Goal: Find contact information: Find contact information

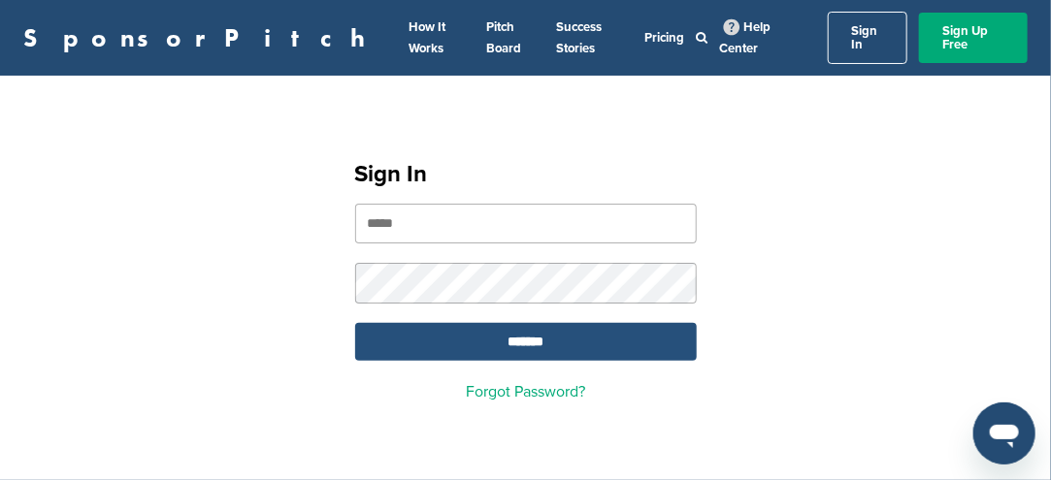
type input "**********"
click at [532, 327] on input "*******" at bounding box center [525, 342] width 341 height 38
click at [518, 326] on input "*******" at bounding box center [525, 342] width 341 height 38
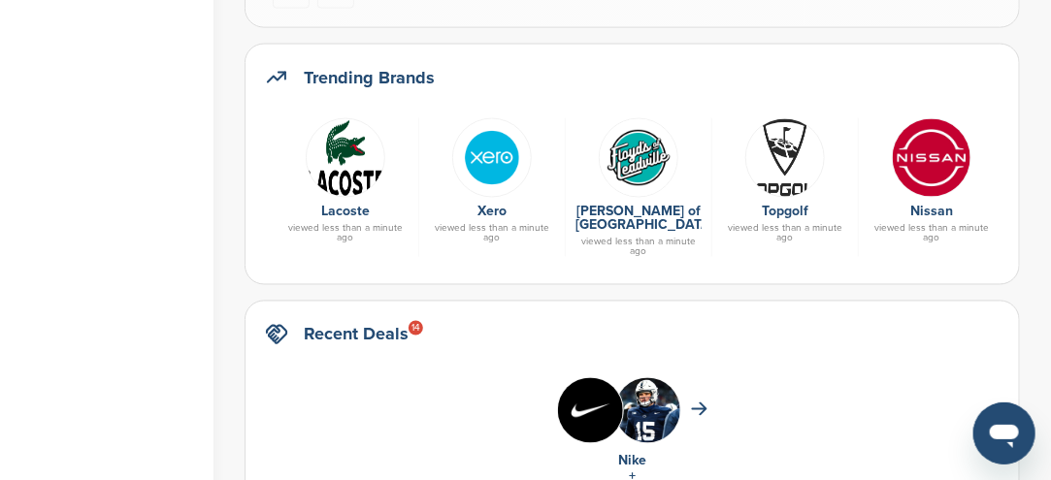
scroll to position [1067, 0]
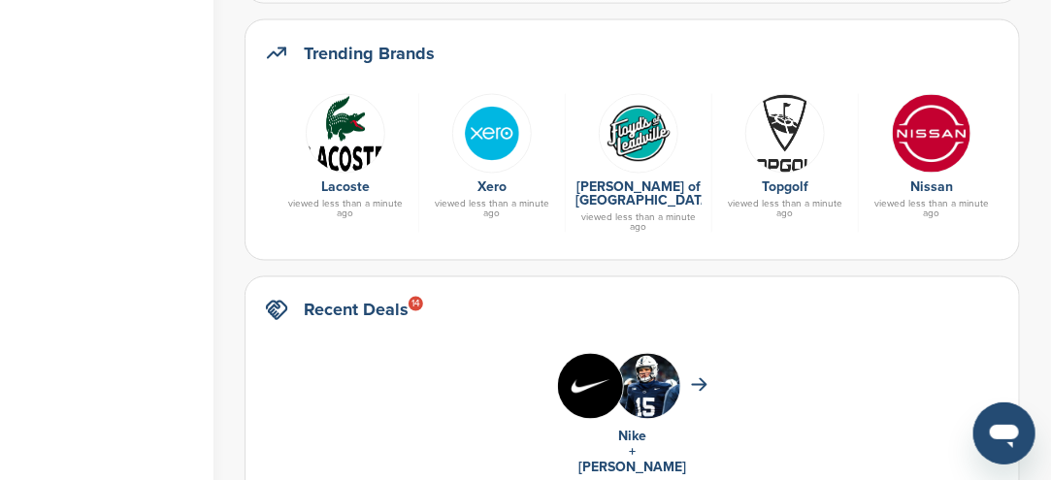
click at [933, 139] on img at bounding box center [931, 134] width 80 height 80
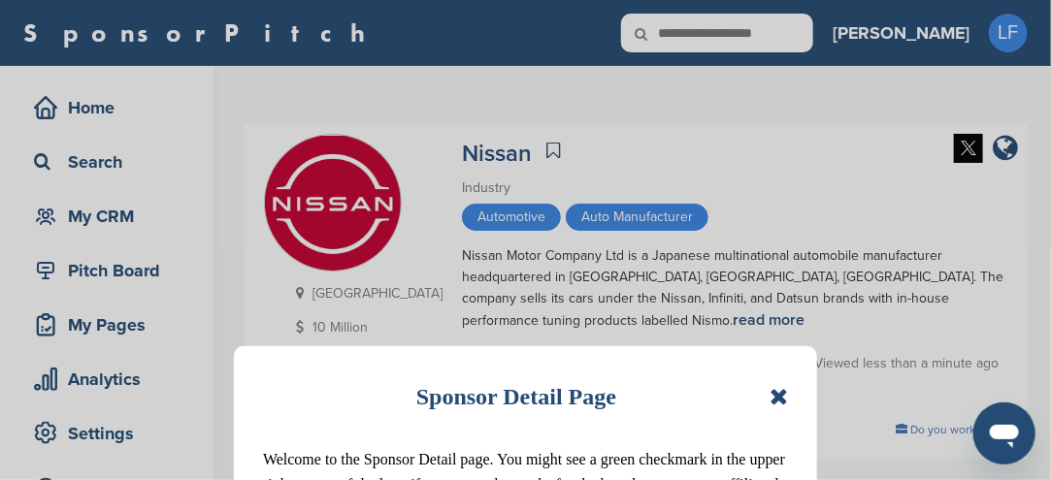
click at [776, 397] on icon at bounding box center [778, 396] width 18 height 23
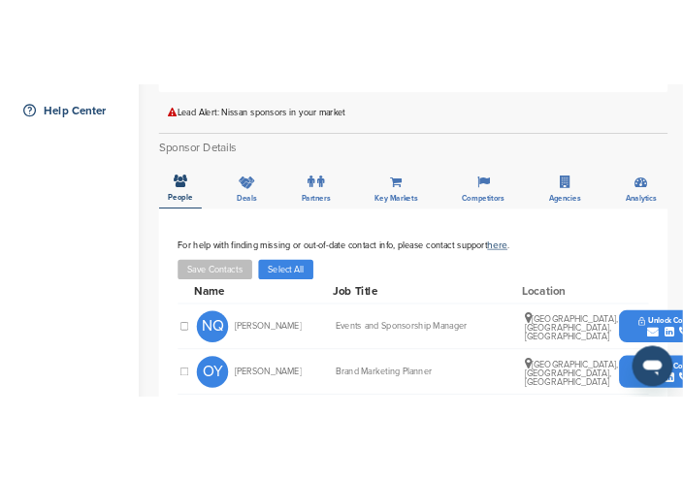
scroll to position [485, 0]
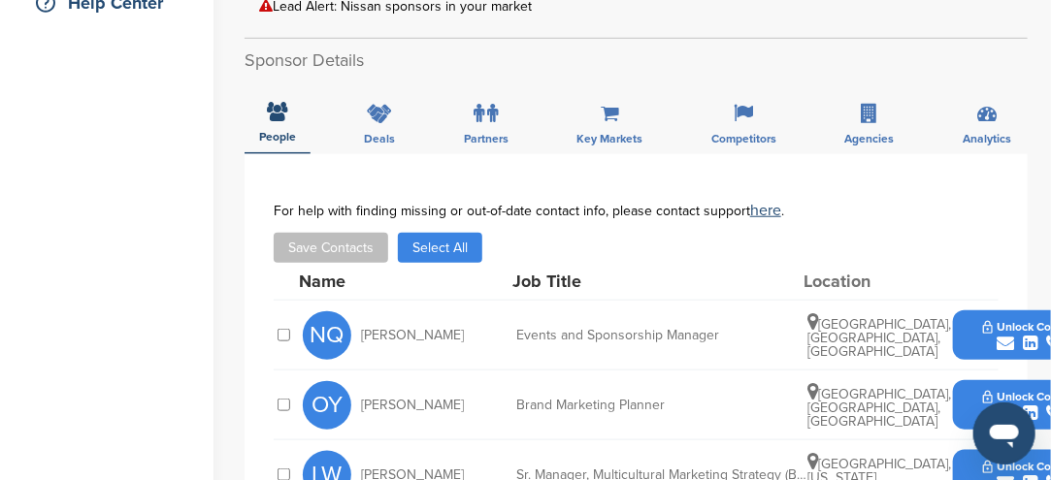
click at [999, 335] on icon "submit" at bounding box center [1004, 343] width 17 height 17
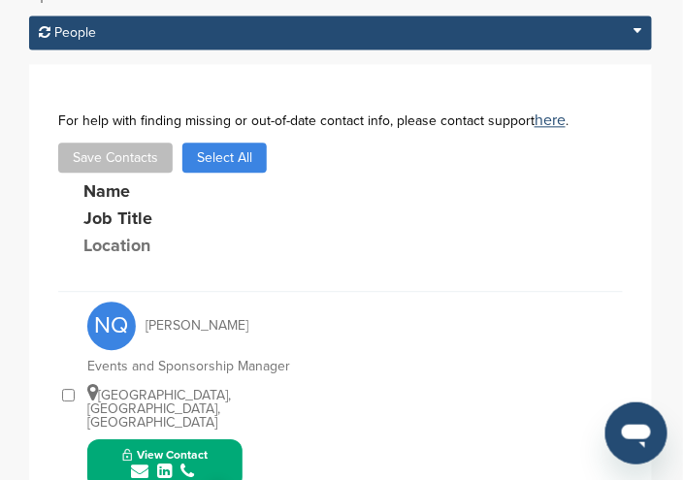
scroll to position [776, 0]
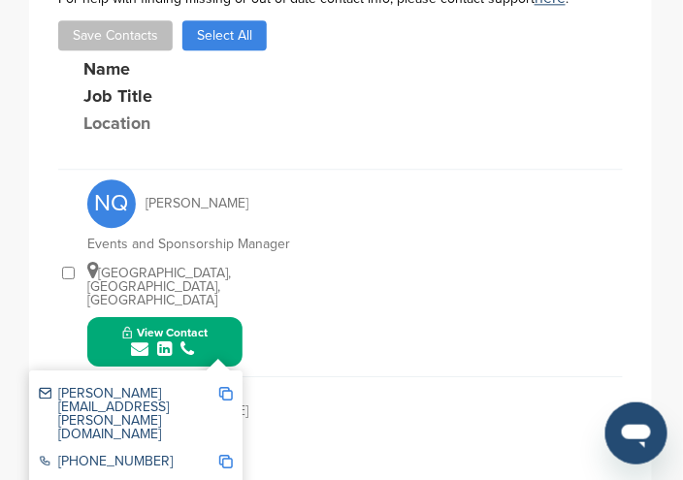
click at [229, 312] on button "View Contact" at bounding box center [165, 341] width 132 height 58
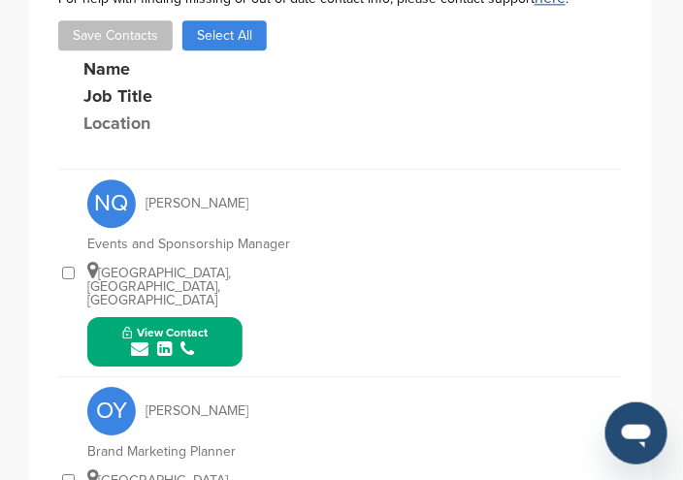
click at [214, 312] on button "View Contact" at bounding box center [165, 341] width 132 height 58
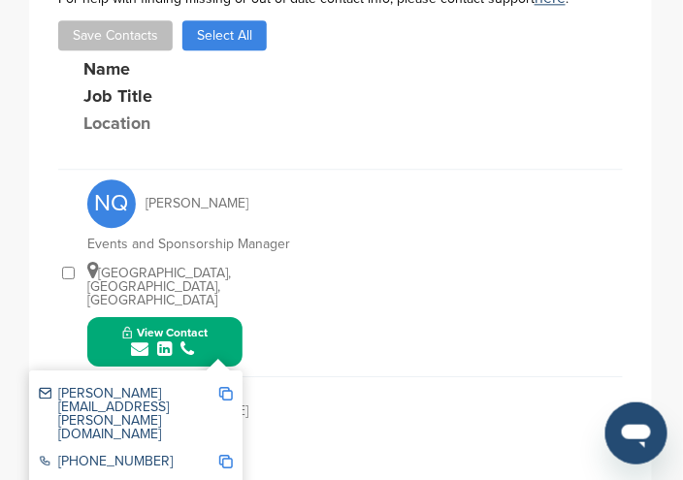
click at [226, 387] on img at bounding box center [226, 394] width 14 height 14
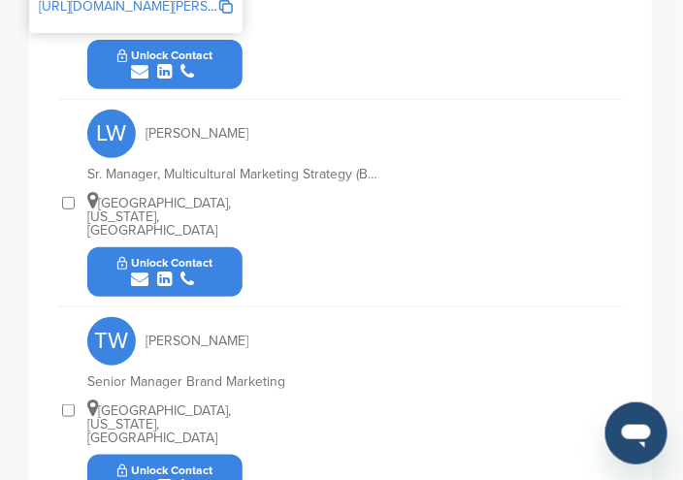
scroll to position [1164, 0]
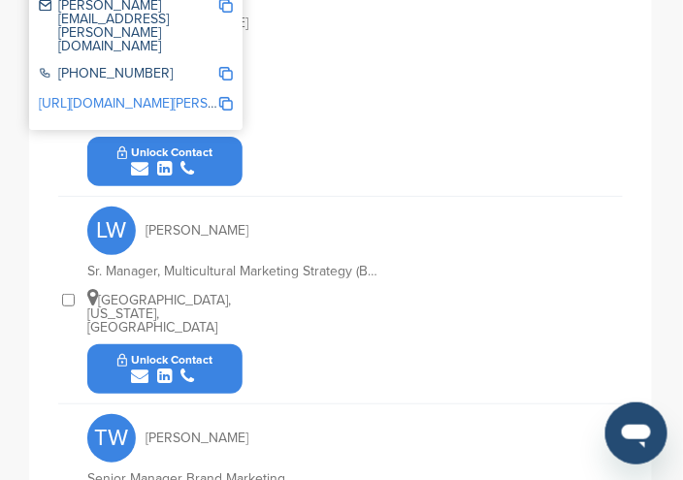
drag, startPoint x: 141, startPoint y: 305, endPoint x: 226, endPoint y: 325, distance: 87.8
click at [226, 340] on button "Unlock Contact" at bounding box center [165, 369] width 143 height 58
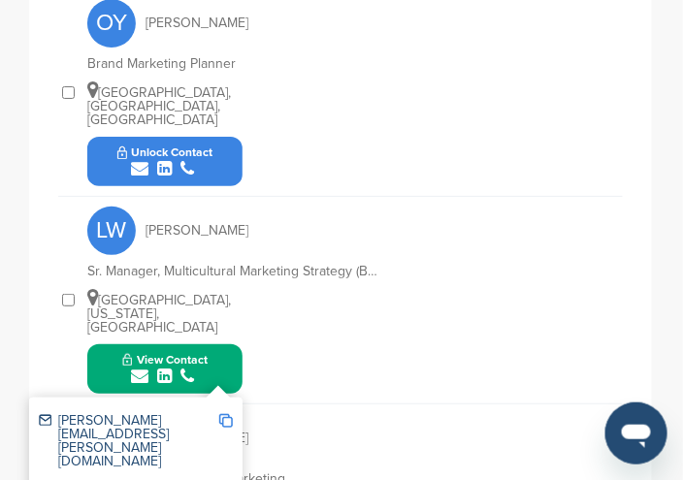
click at [233, 344] on div "View Contact lanae.jackson@nissan-usa.com +81 455-23-5523 http://www.linkedin.c…" at bounding box center [164, 368] width 155 height 49
click at [225, 414] on img at bounding box center [226, 421] width 14 height 14
